Goal: Find specific page/section: Find specific page/section

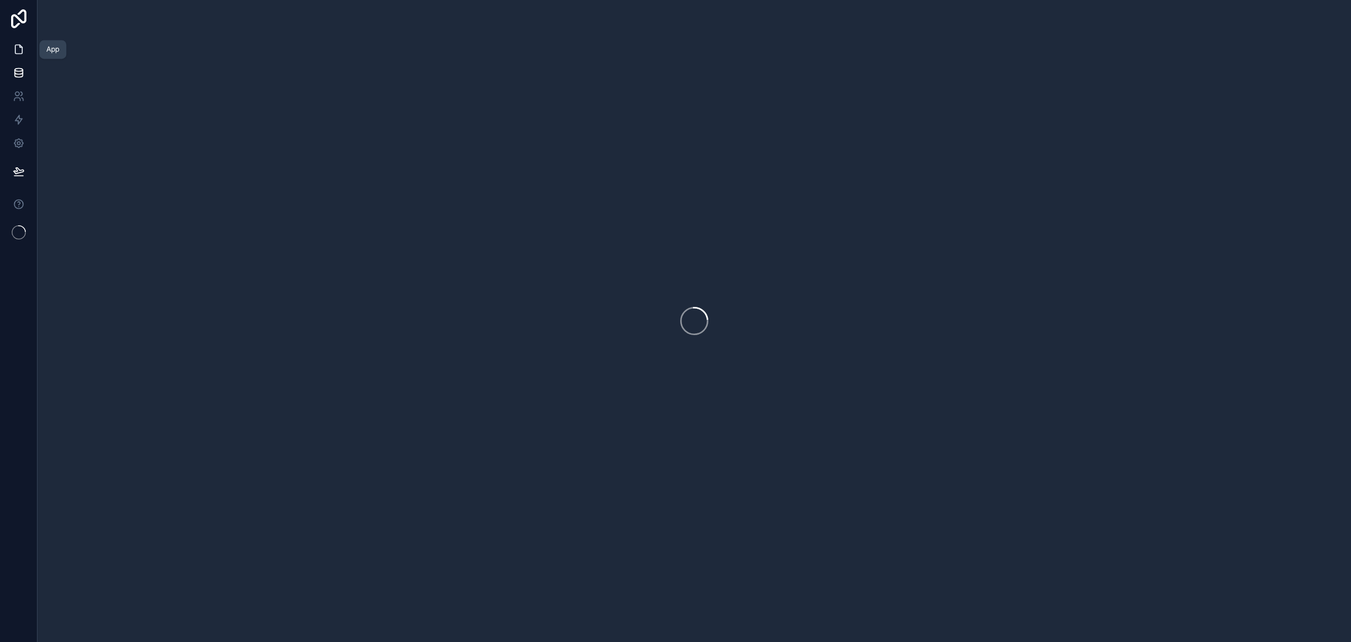
click at [23, 49] on icon at bounding box center [19, 49] width 12 height 12
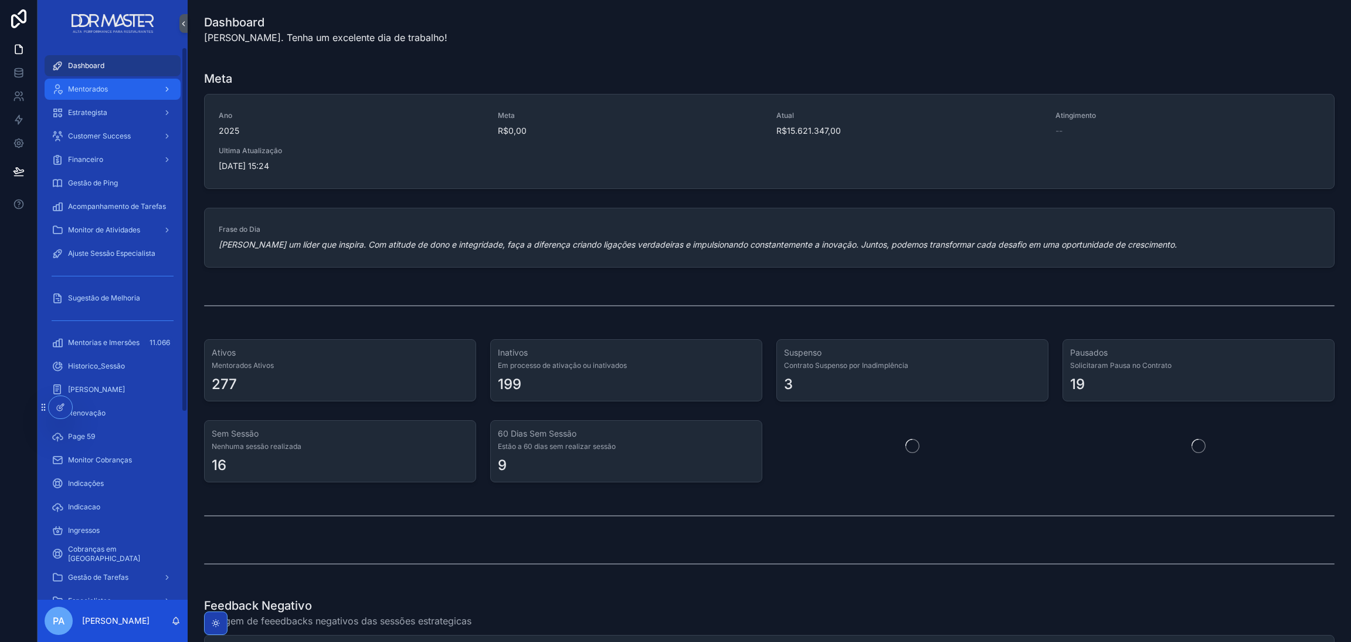
click at [131, 95] on div "Mentorados" at bounding box center [113, 89] width 122 height 19
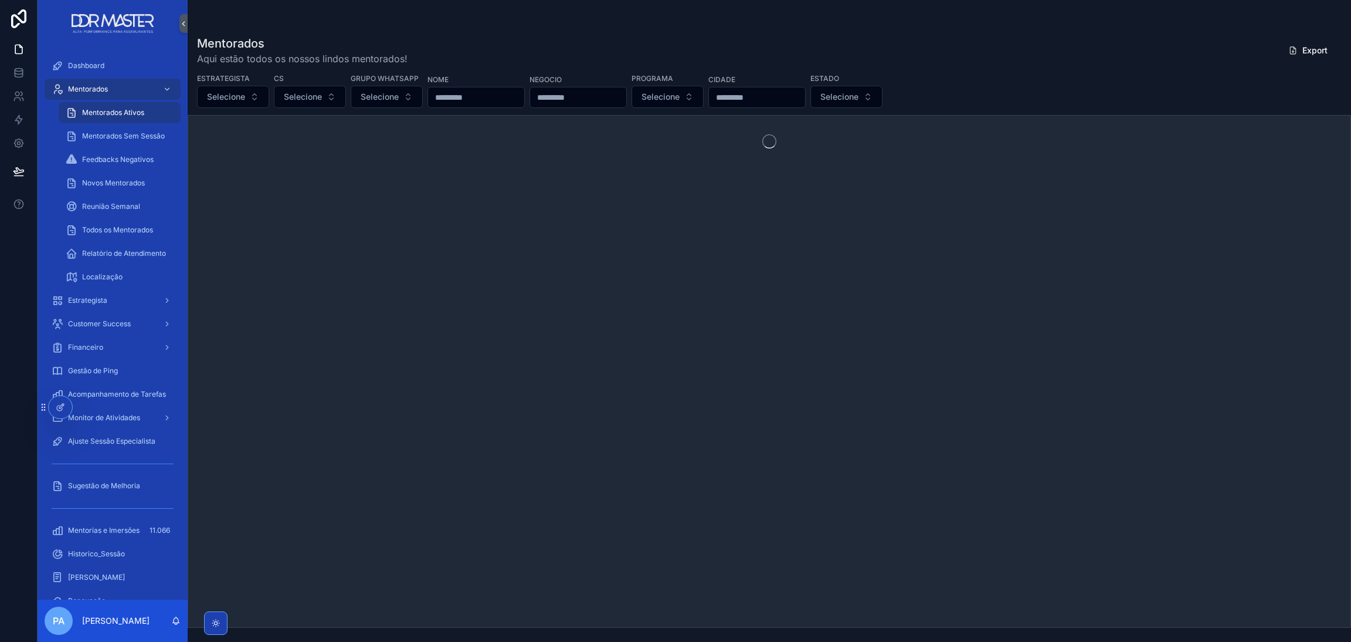
click at [120, 110] on span "Mentorados Ativos" at bounding box center [113, 112] width 62 height 9
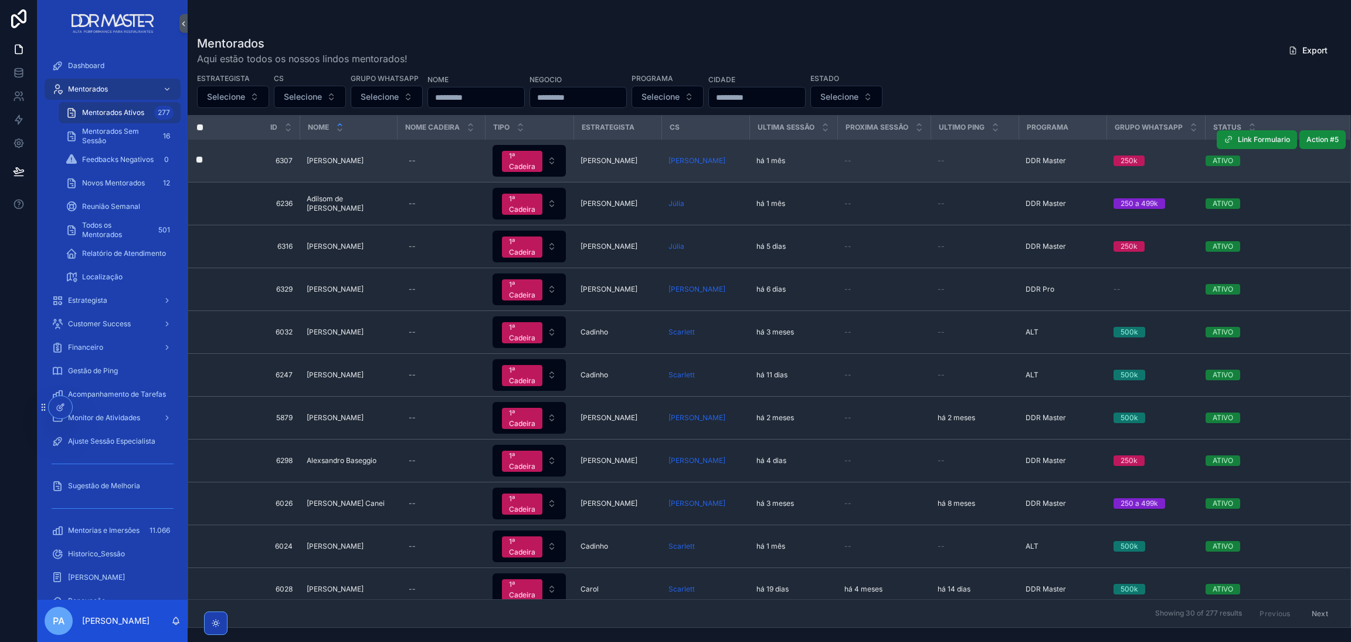
click at [356, 156] on span "[PERSON_NAME]" at bounding box center [335, 160] width 57 height 9
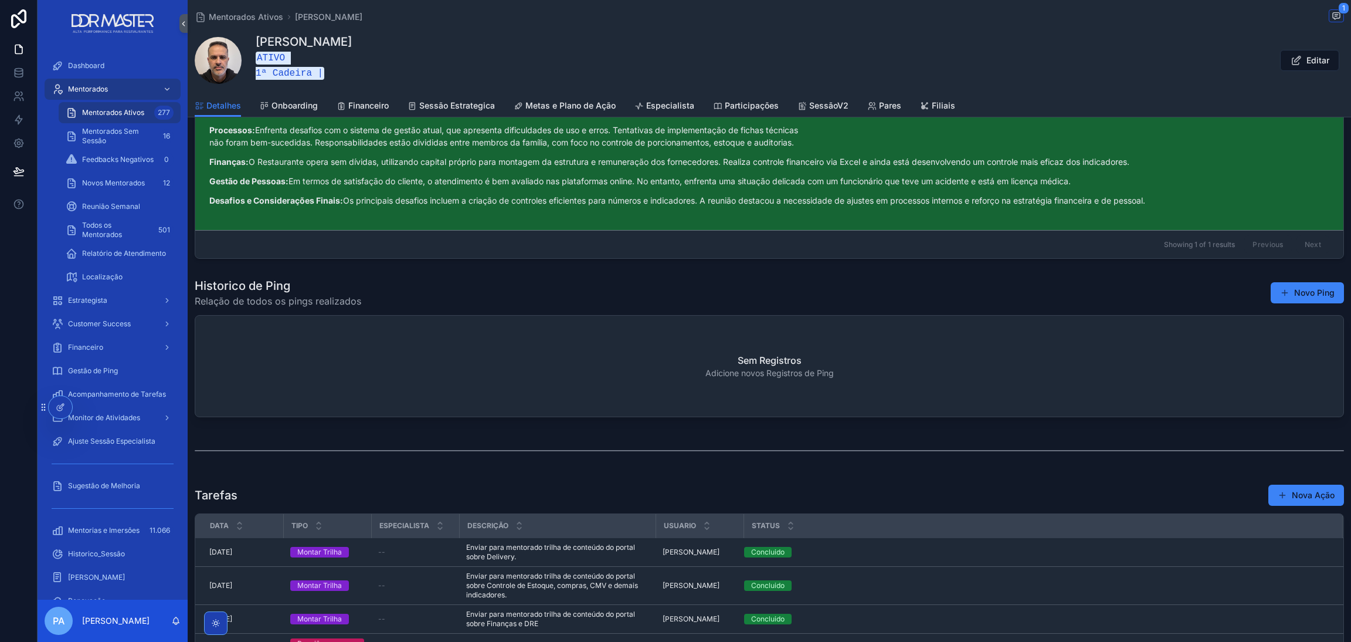
scroll to position [2463, 0]
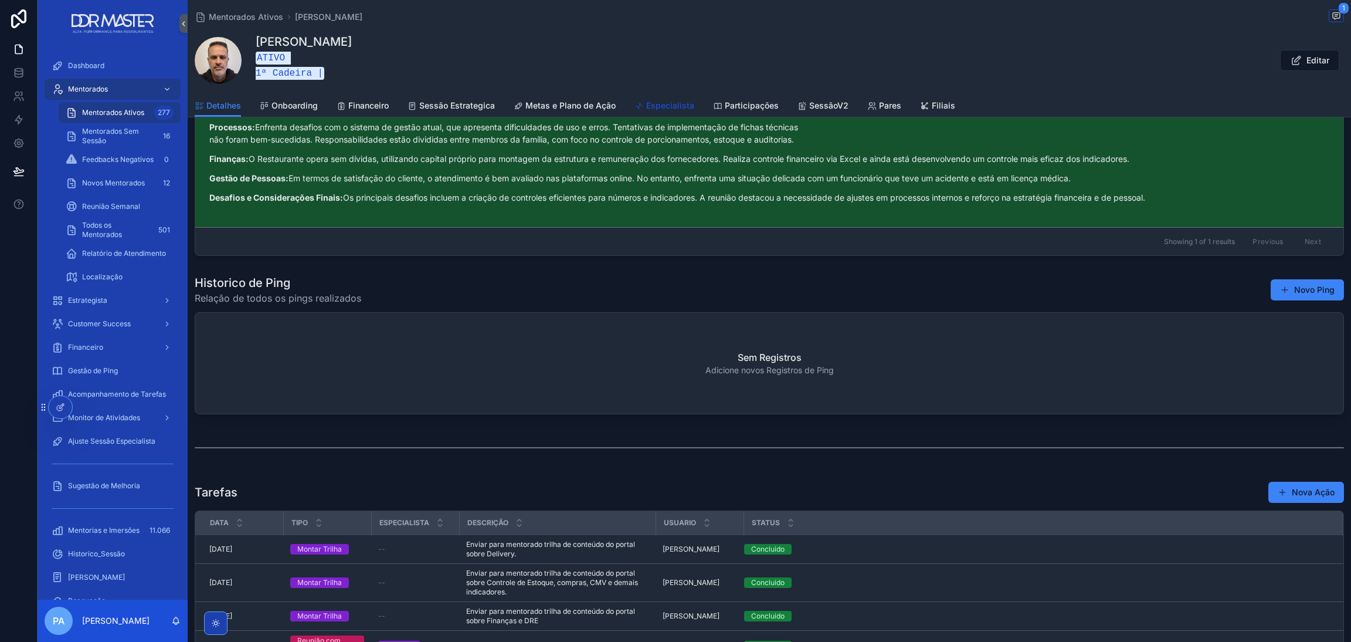
click at [649, 103] on span "Especialista" at bounding box center [670, 106] width 48 height 12
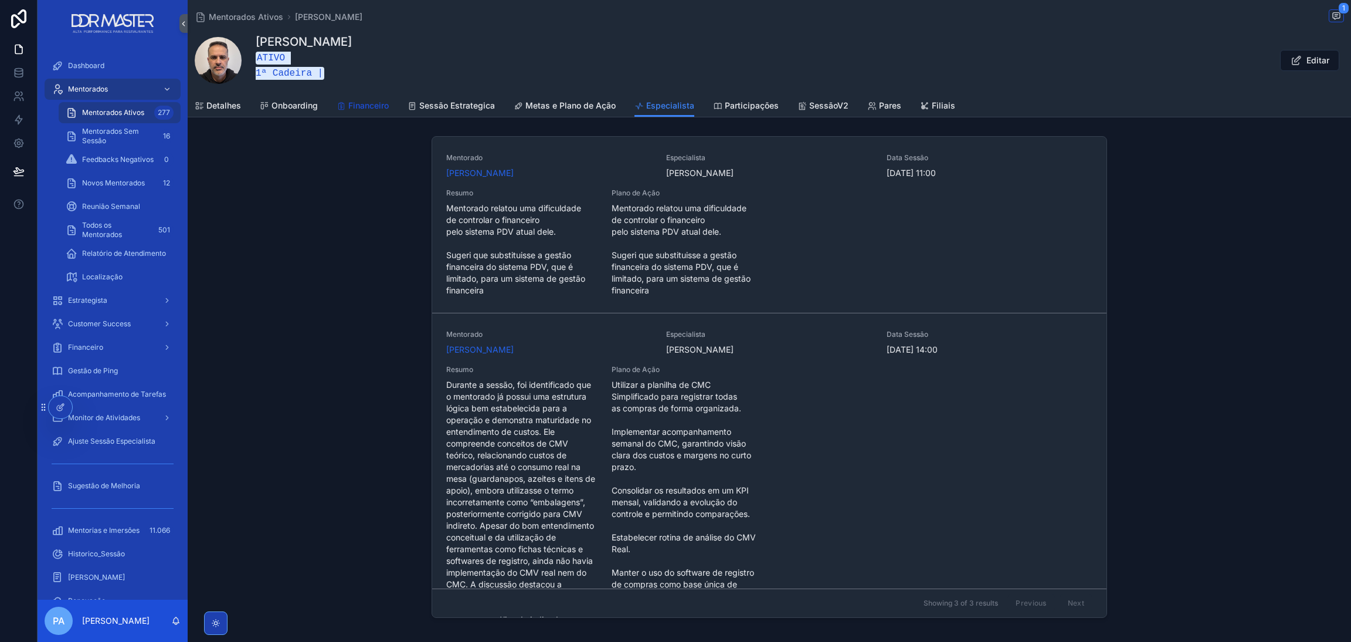
click at [351, 101] on span "Financeiro" at bounding box center [368, 106] width 40 height 12
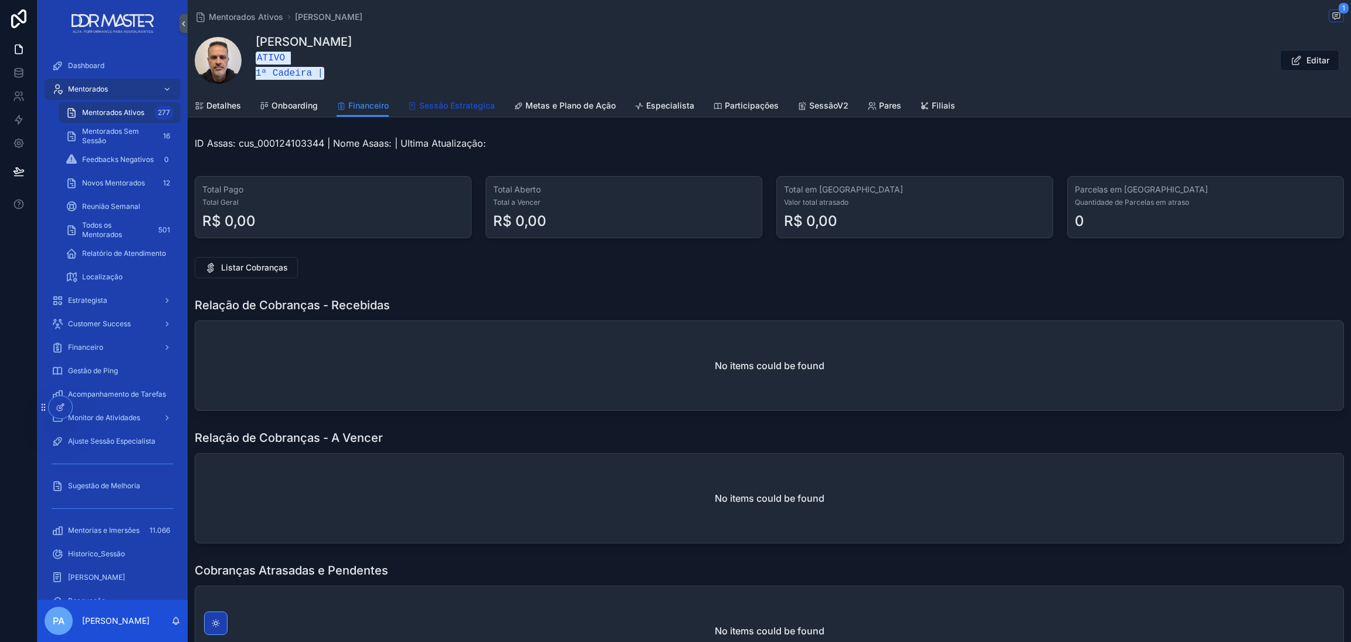
click at [459, 103] on span "Sessão Estrategica" at bounding box center [457, 106] width 76 height 12
